Goal: Task Accomplishment & Management: Use online tool/utility

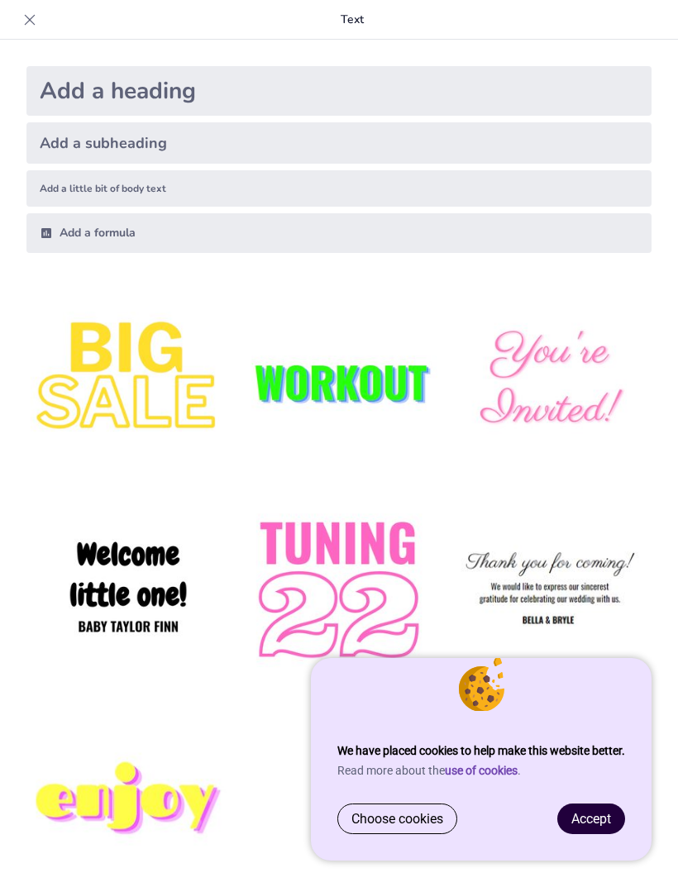
type input "Key Principles and Structures of the English Legal Framework"
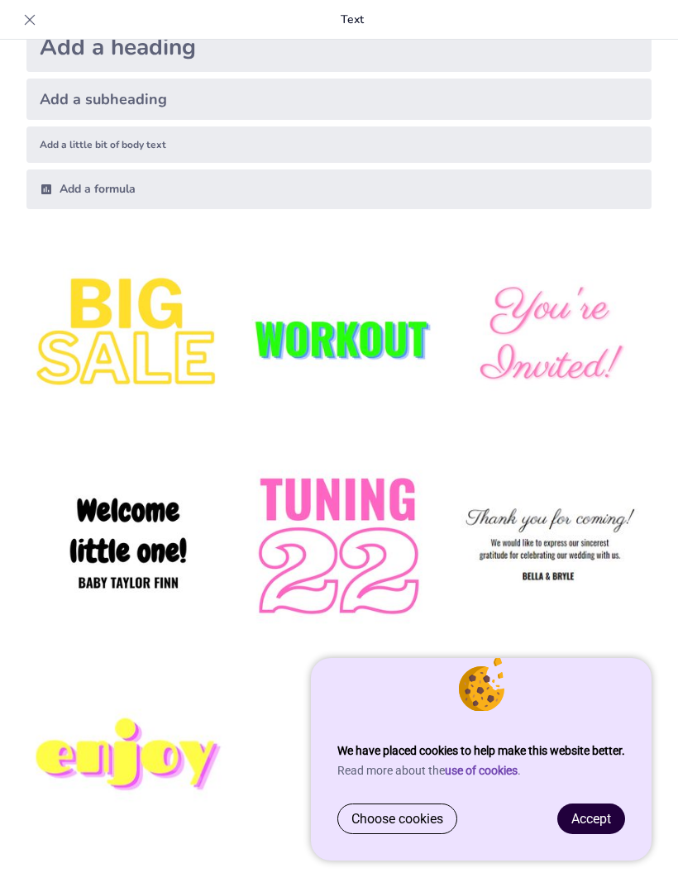
click at [582, 818] on span "Accept" at bounding box center [591, 819] width 40 height 16
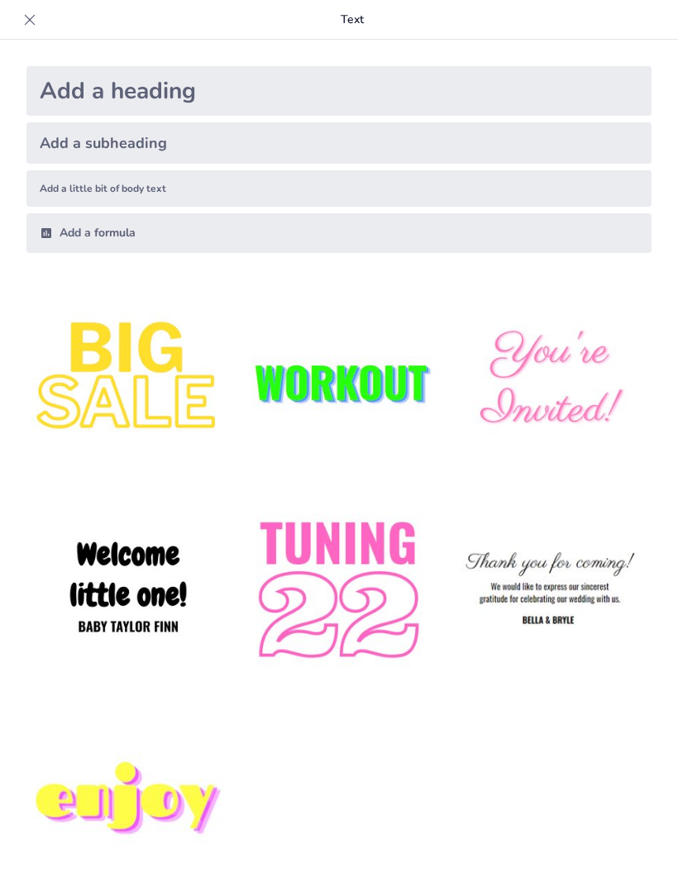
click at [41, 12] on div at bounding box center [30, 20] width 26 height 26
checkbox input "true"
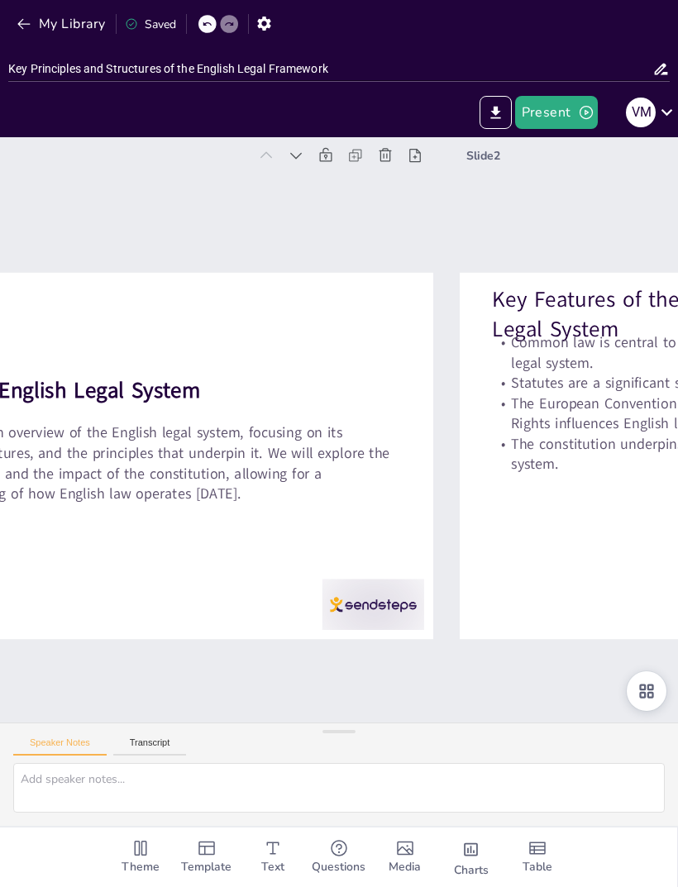
type textarea "The common law system is fundamental to understanding English law. It emphasize…"
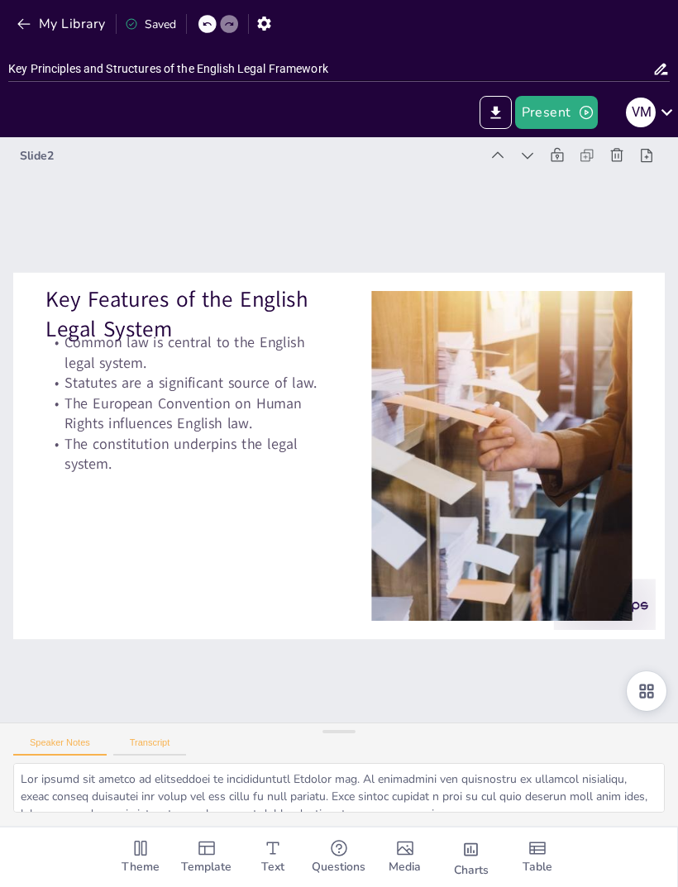
click at [156, 756] on button "Transcript" at bounding box center [150, 746] width 74 height 18
click at [342, 740] on div at bounding box center [338, 731] width 33 height 17
click at [557, 113] on button "Present" at bounding box center [556, 112] width 83 height 33
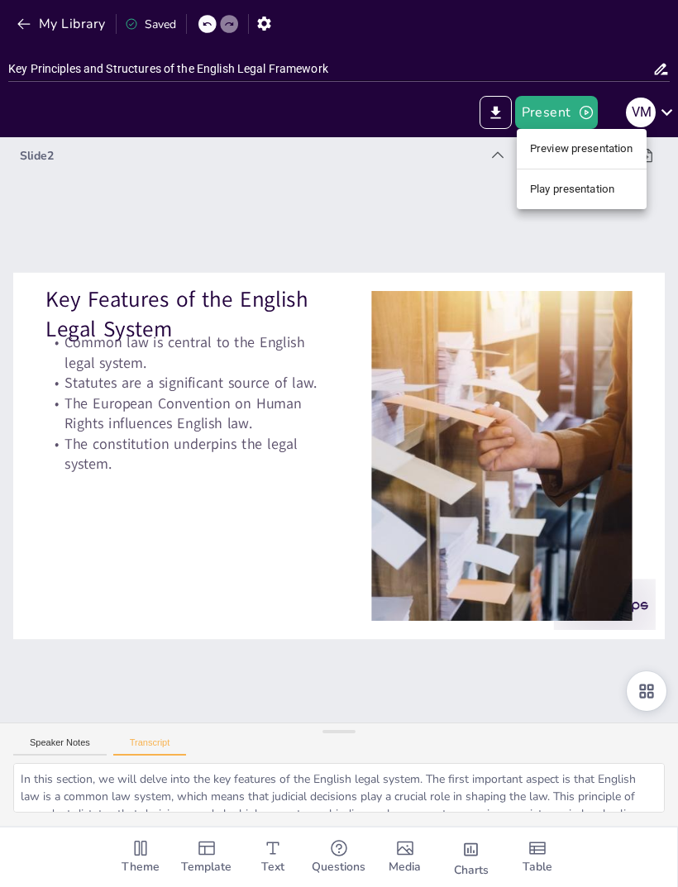
click at [579, 183] on li "Play presentation" at bounding box center [582, 189] width 130 height 26
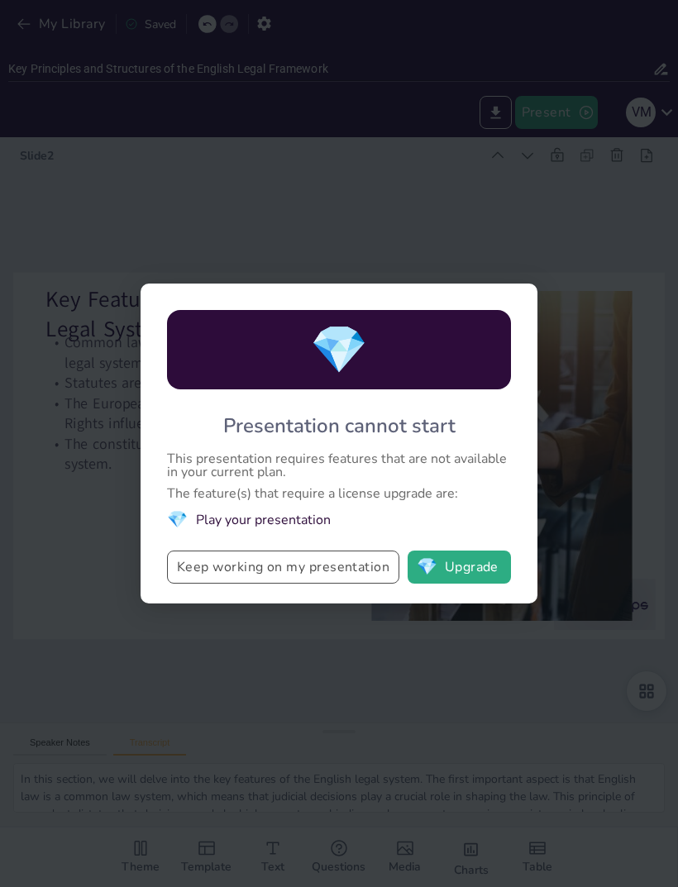
click at [186, 577] on button "Keep working on my presentation" at bounding box center [283, 567] width 232 height 33
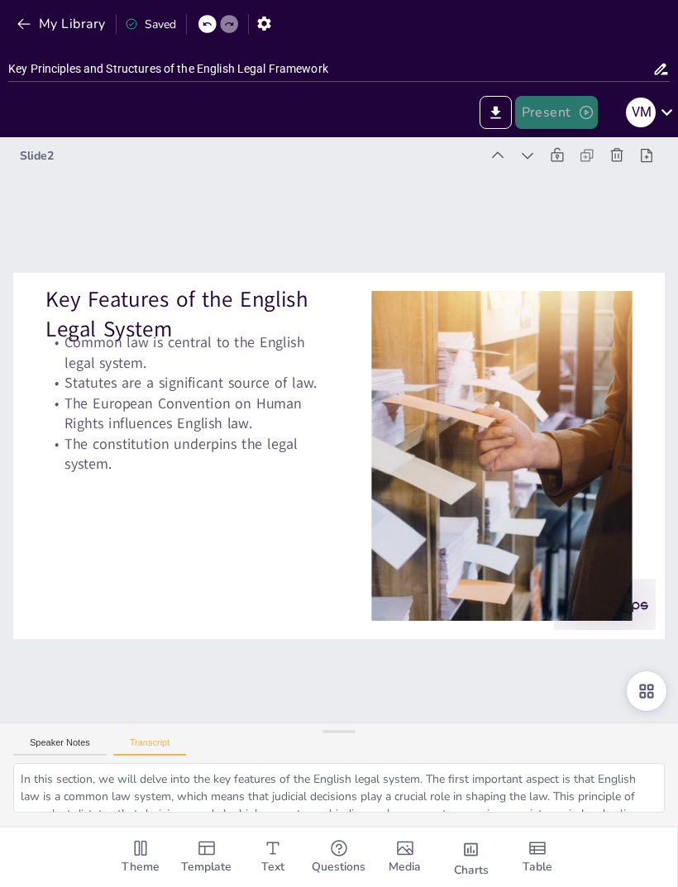
click at [552, 112] on button "Present" at bounding box center [556, 112] width 83 height 33
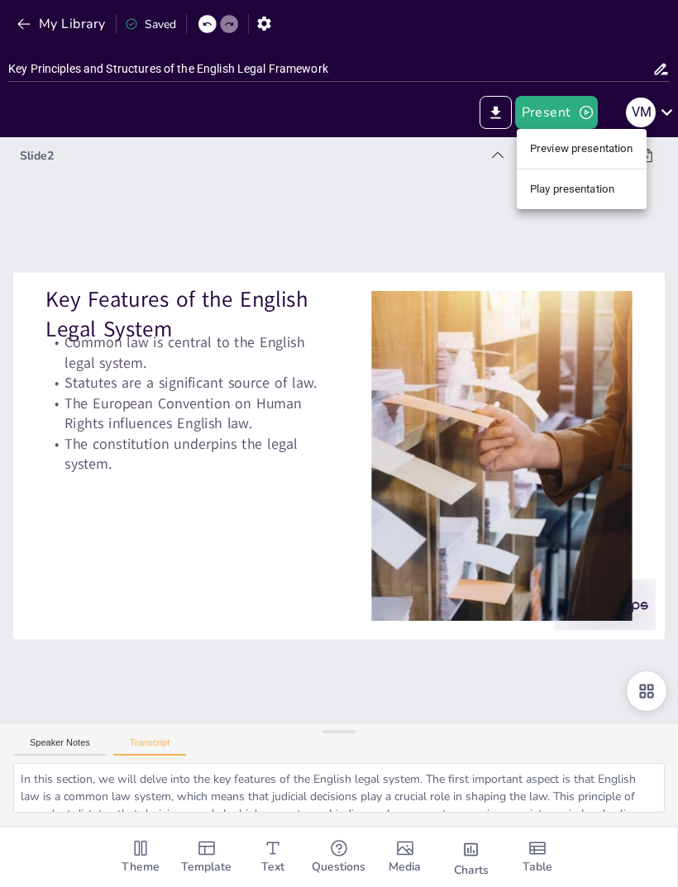
click at [603, 142] on li "Preview presentation" at bounding box center [582, 149] width 130 height 26
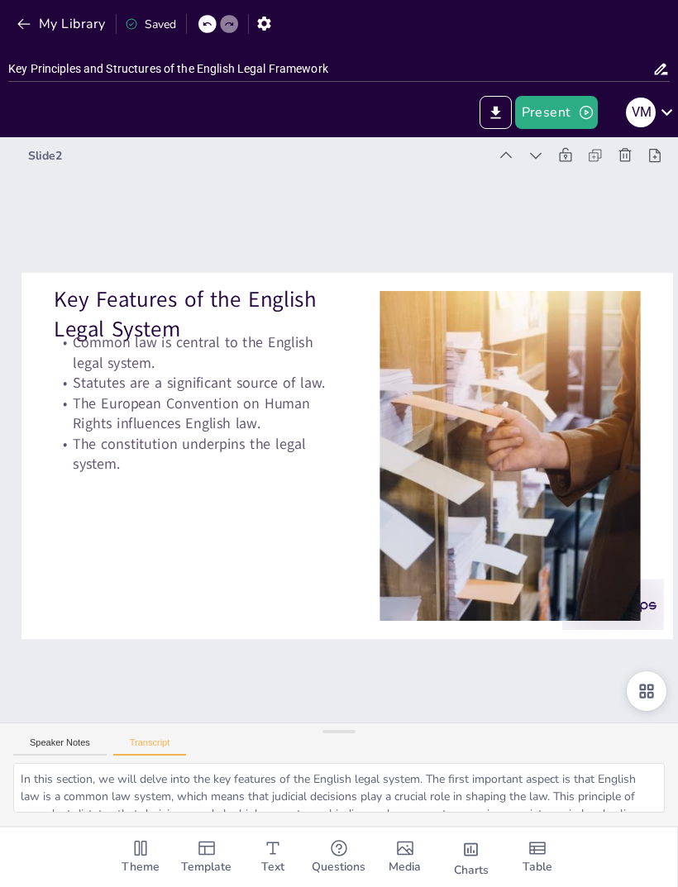
click at [342, 620] on div at bounding box center [346, 456] width 651 height 366
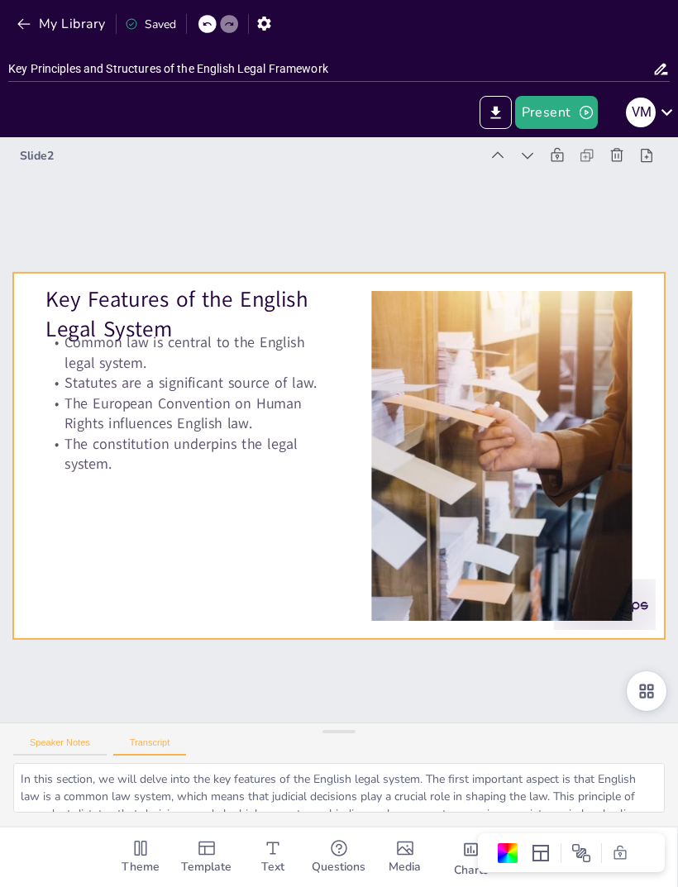
click at [79, 756] on button "Speaker Notes" at bounding box center [59, 746] width 93 height 18
click at [342, 763] on div "Speaker Notes Transcript" at bounding box center [339, 743] width 678 height 40
click at [570, 103] on button "Present" at bounding box center [556, 112] width 83 height 33
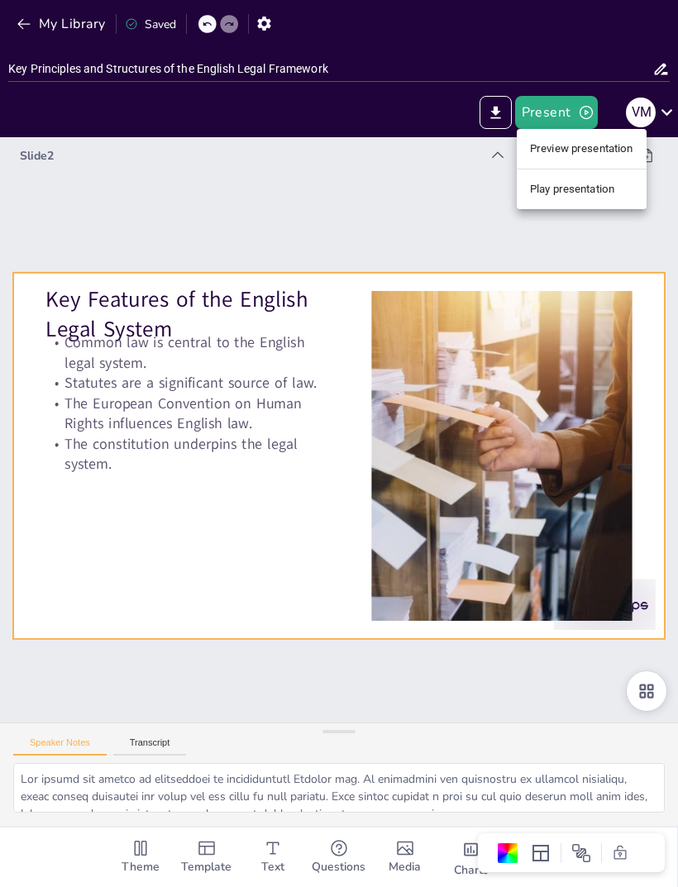
click at [598, 186] on li "Play presentation" at bounding box center [582, 189] width 130 height 26
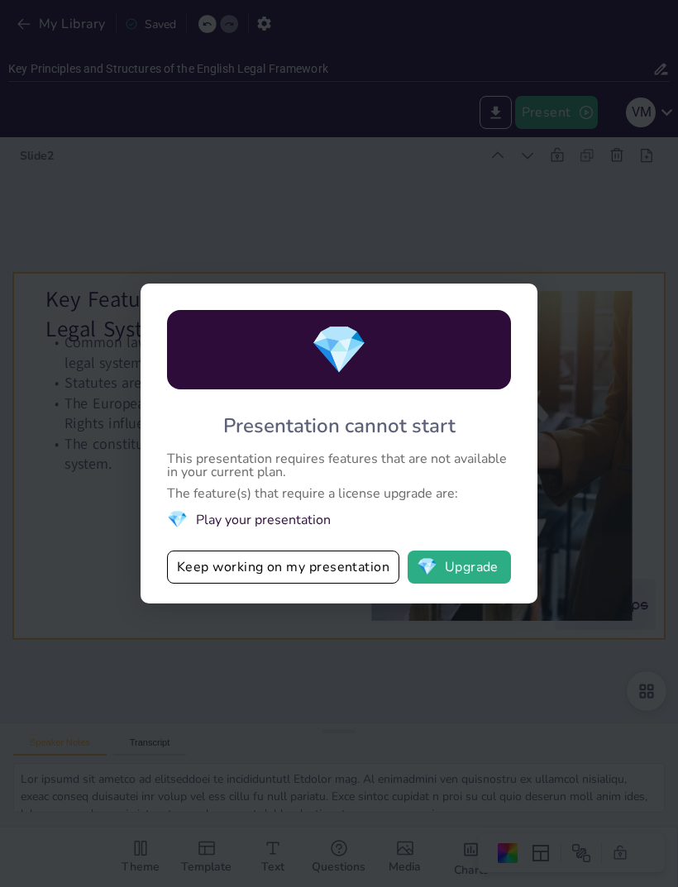
click at [323, 599] on div "💎 Presentation cannot start This presentation requires features that are not av…" at bounding box center [339, 444] width 397 height 320
click at [315, 584] on button "Keep working on my presentation" at bounding box center [283, 567] width 232 height 33
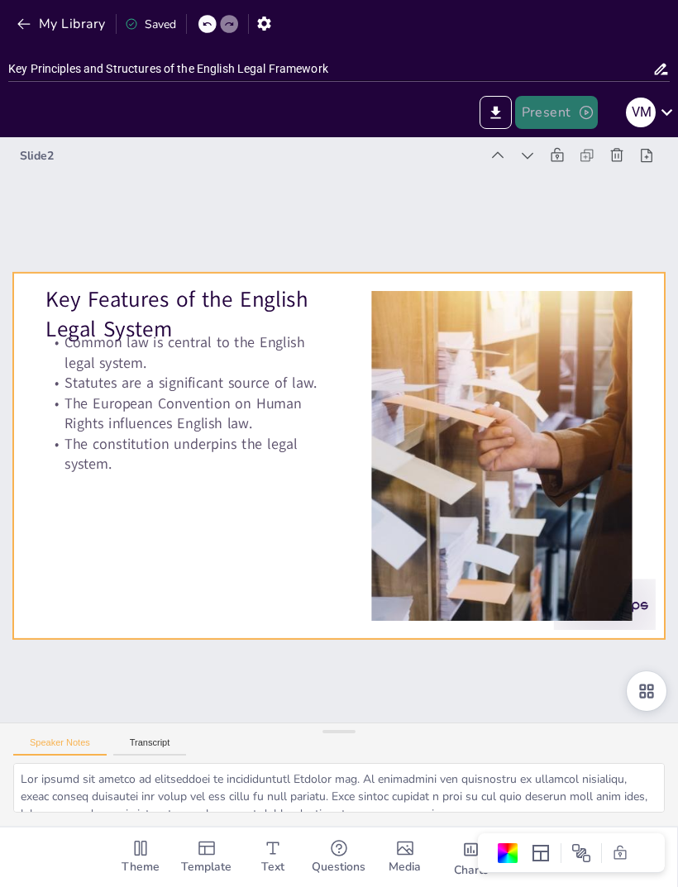
click at [561, 112] on button "Present" at bounding box center [556, 112] width 83 height 33
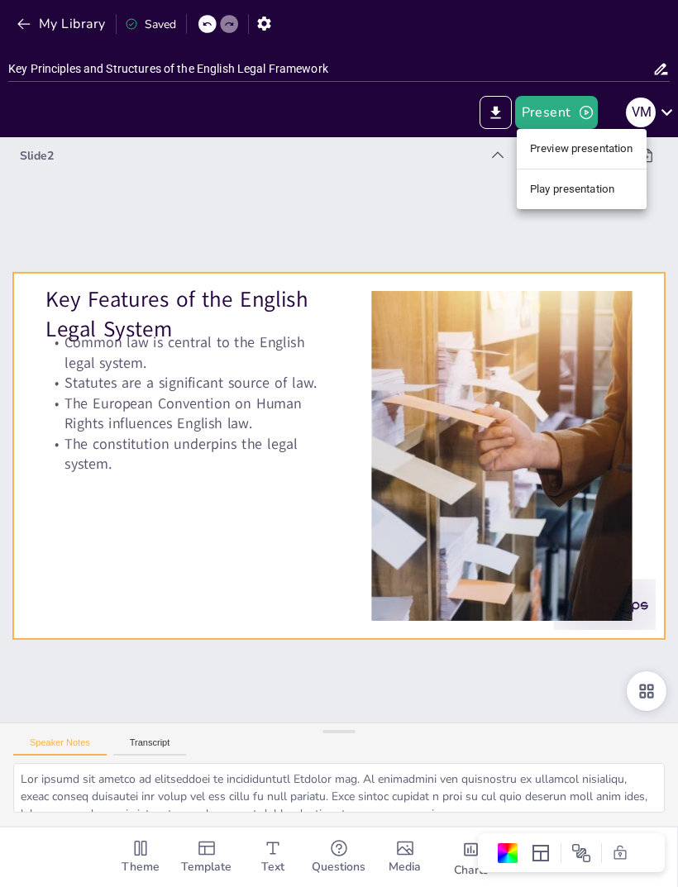
click at [604, 138] on li "Preview presentation" at bounding box center [582, 149] width 130 height 26
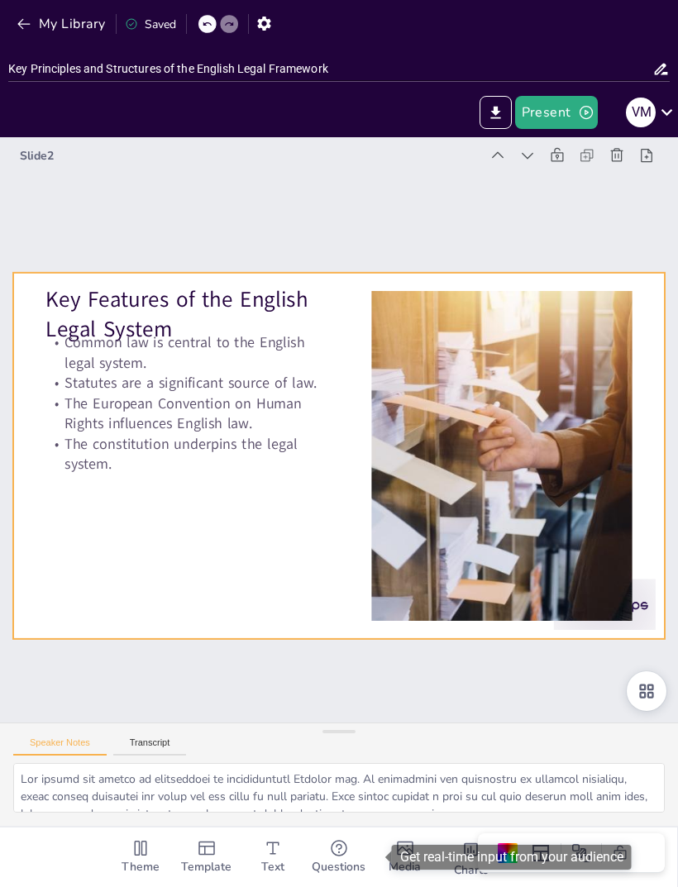
checkbox input "true"
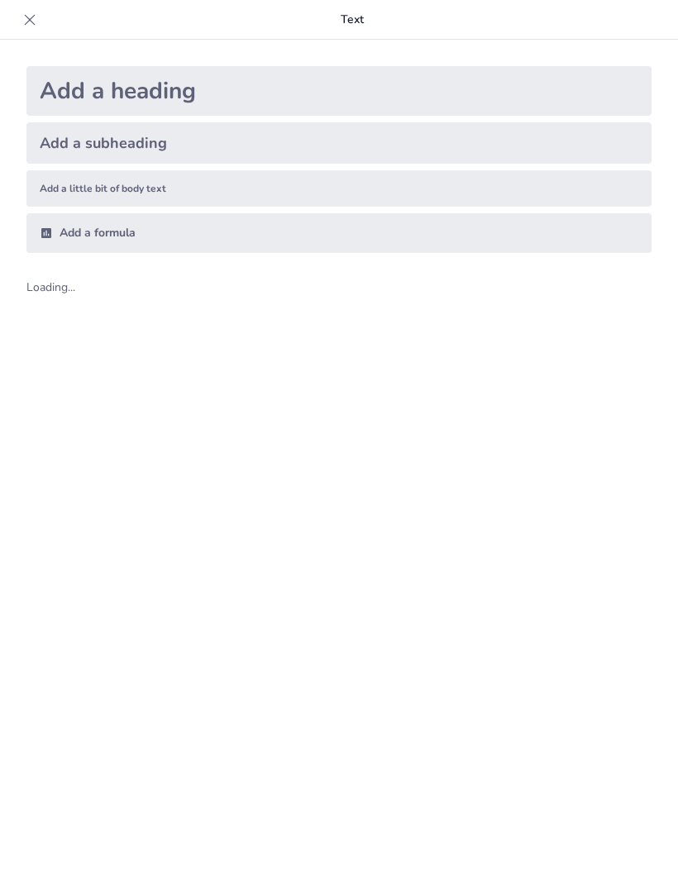
type input "Key Principles and Structures of the English Legal Framework"
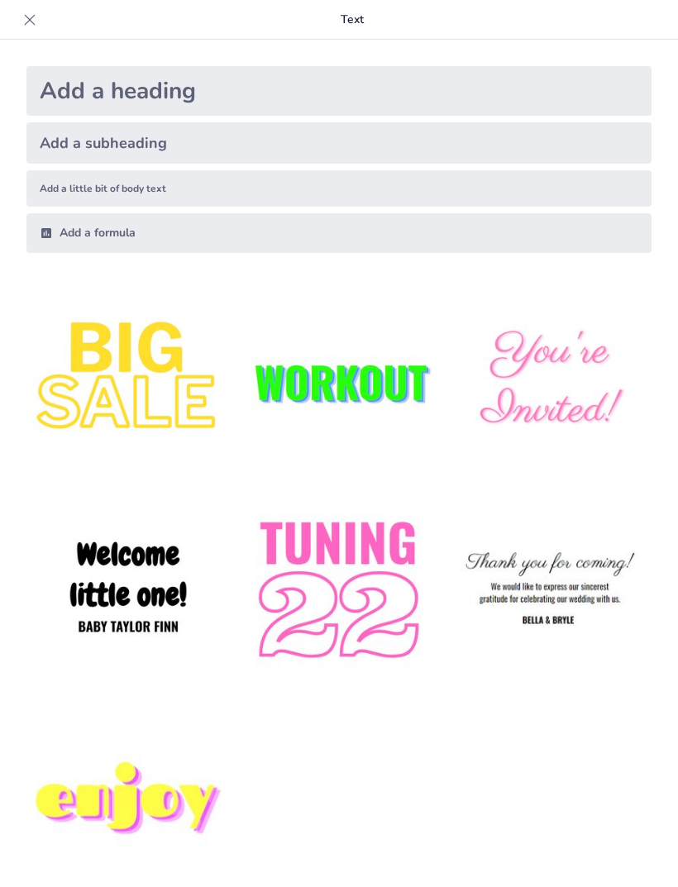
checkbox input "true"
